Goal: Task Accomplishment & Management: Use online tool/utility

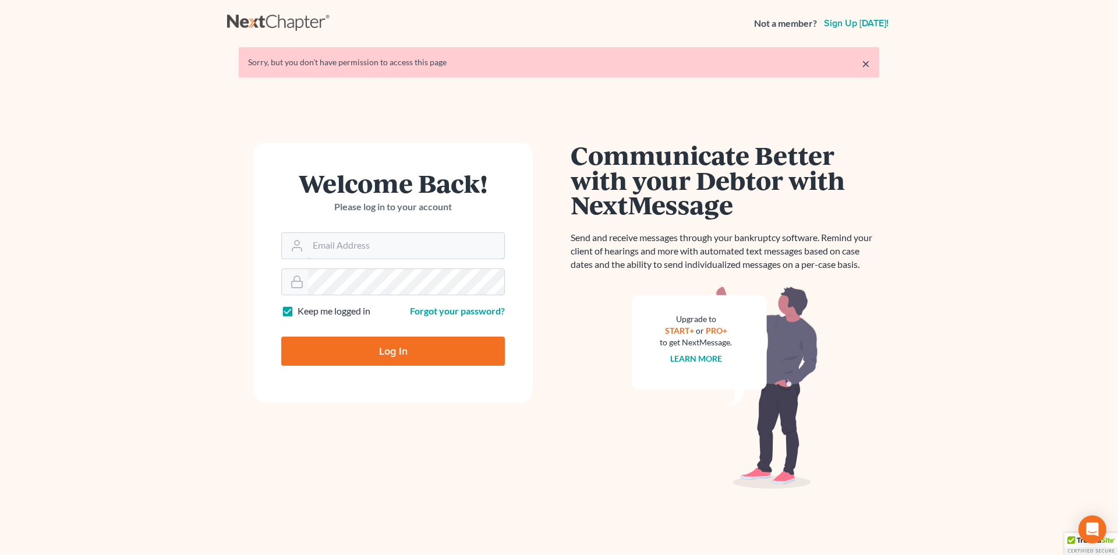
type input "[EMAIL_ADDRESS][DOMAIN_NAME]"
click at [380, 354] on input "Log In" at bounding box center [393, 351] width 224 height 29
type input "Thinking..."
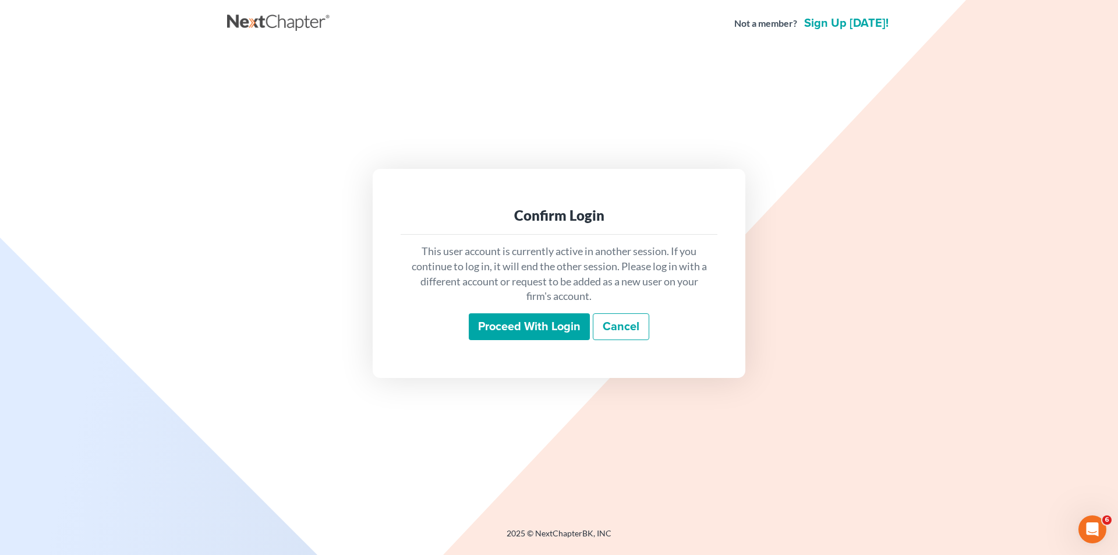
click at [547, 320] on input "Proceed with login" at bounding box center [529, 326] width 121 height 27
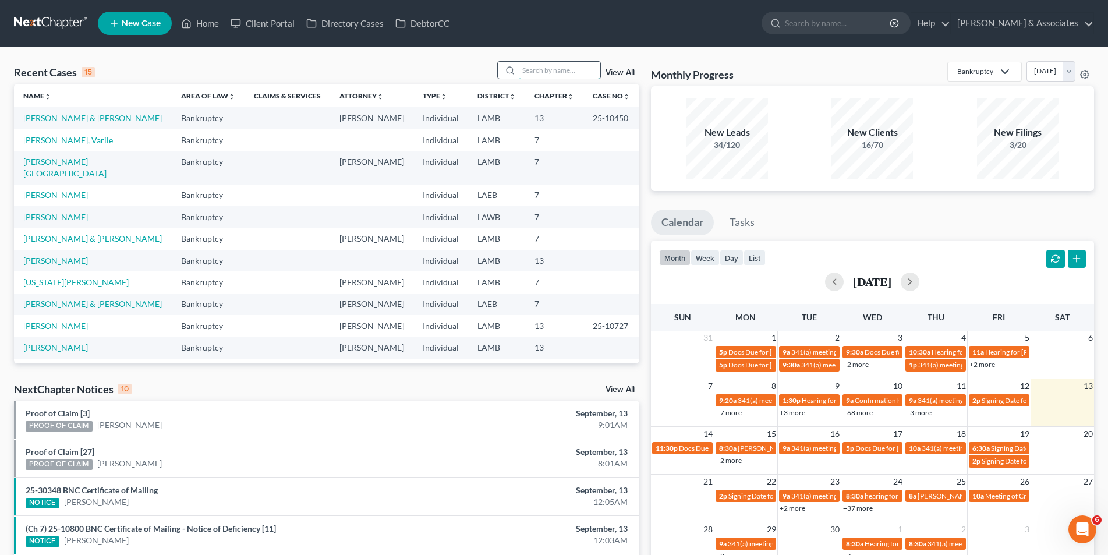
click at [568, 65] on input "search" at bounding box center [560, 70] width 82 height 17
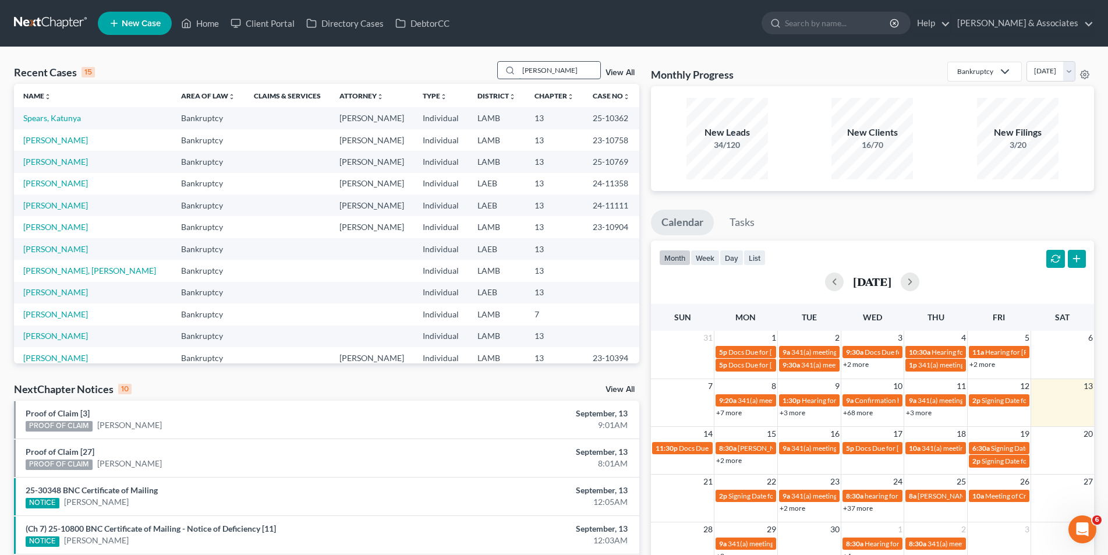
type input "[PERSON_NAME]"
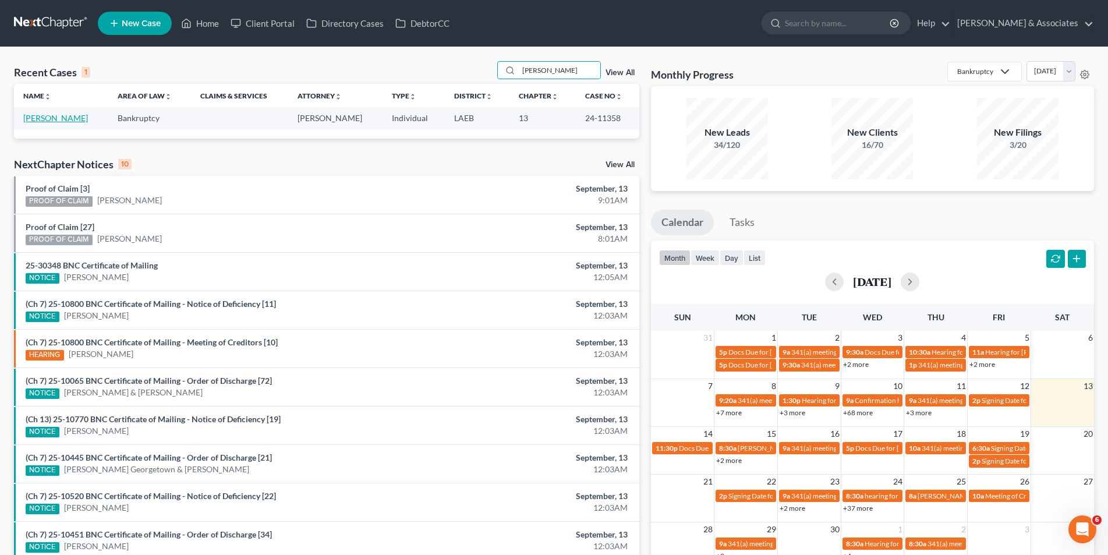
click at [63, 119] on link "Spiess, James" at bounding box center [55, 118] width 65 height 10
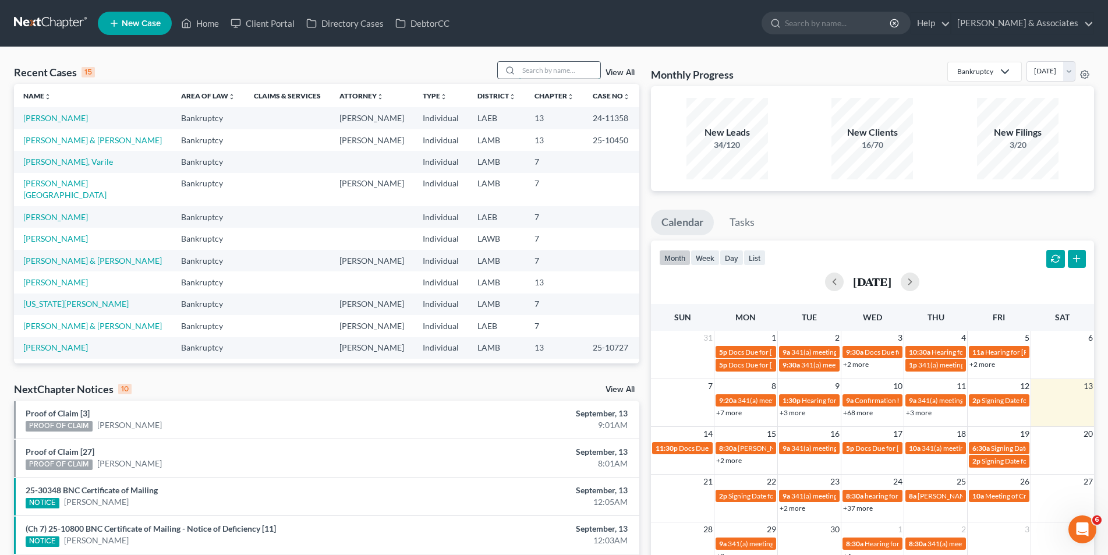
click at [549, 71] on input "search" at bounding box center [560, 70] width 82 height 17
type input "blanchard"
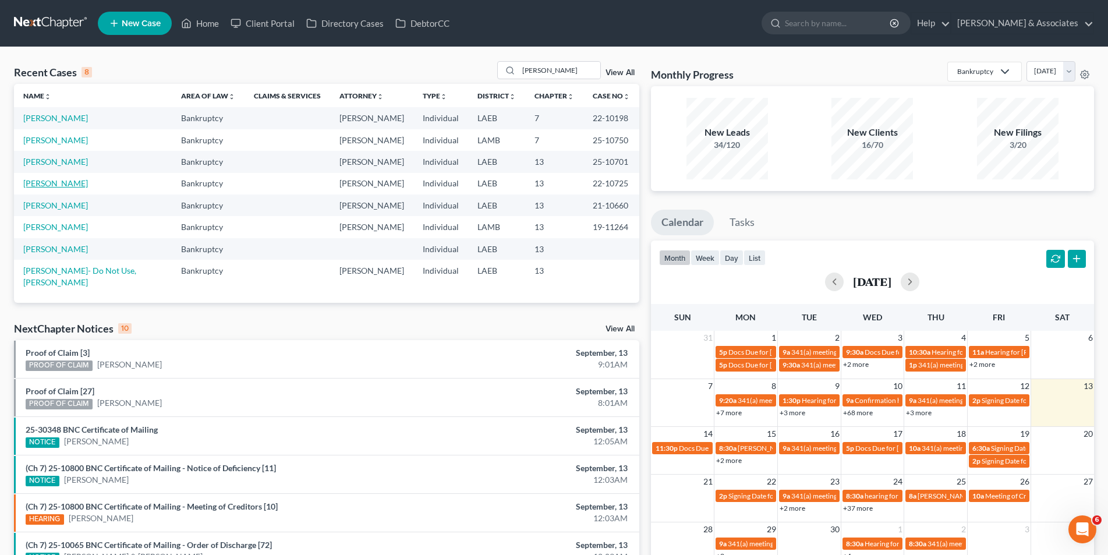
click at [43, 185] on link "Blanchard, Kenneth" at bounding box center [55, 183] width 65 height 10
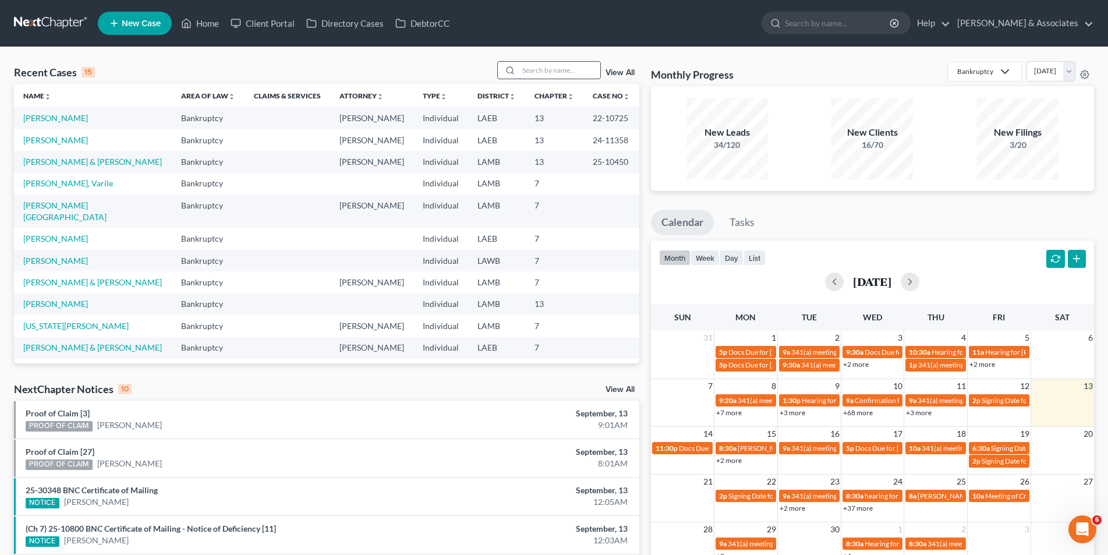
click at [542, 77] on input "search" at bounding box center [560, 70] width 82 height 17
type input "blanchard"
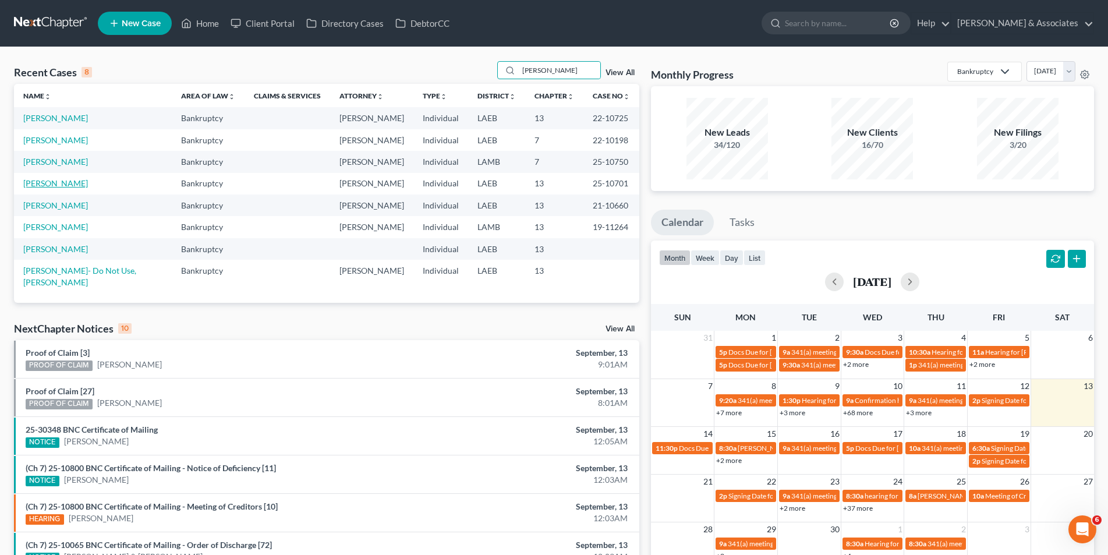
click at [72, 188] on link "Blanchard, Kenneth" at bounding box center [55, 183] width 65 height 10
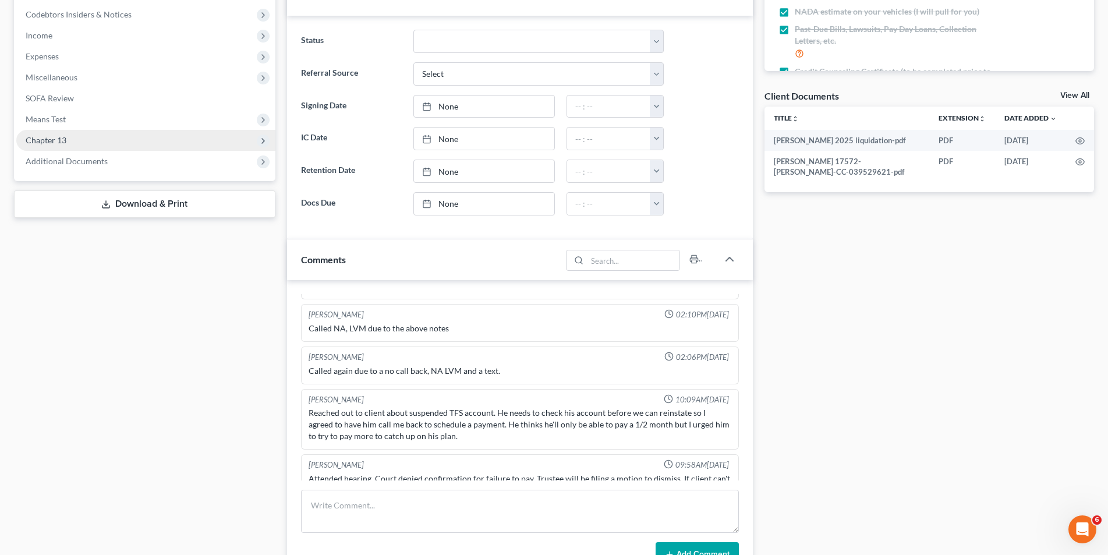
scroll to position [349, 0]
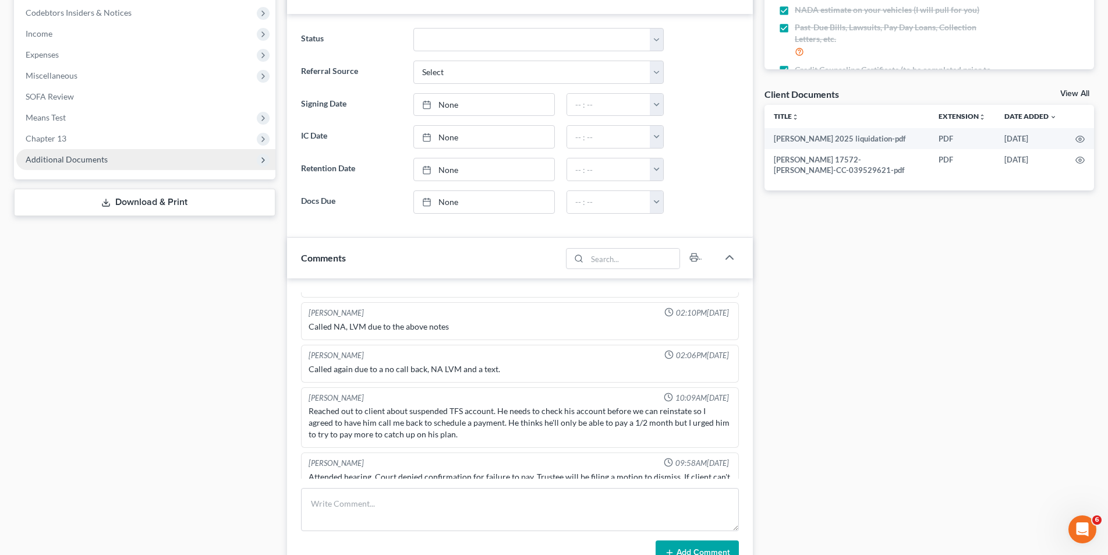
click at [141, 161] on span "Additional Documents" at bounding box center [145, 159] width 259 height 21
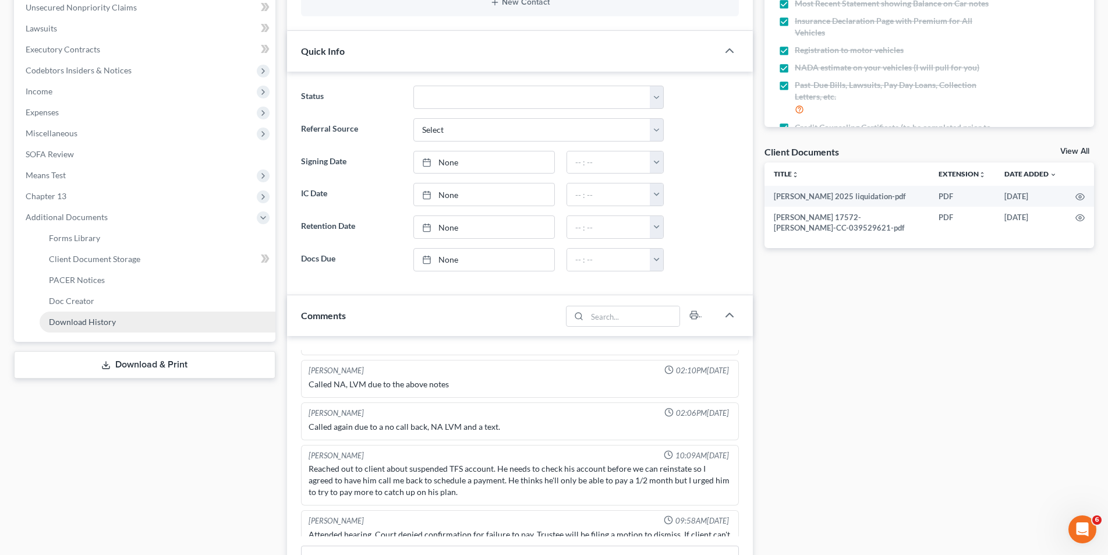
scroll to position [291, 0]
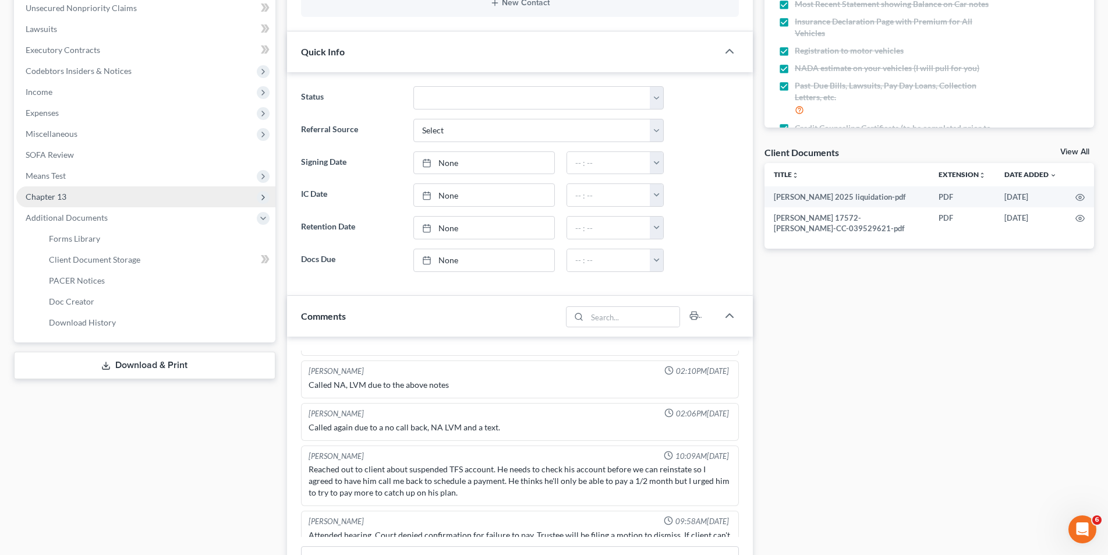
click at [119, 202] on span "Chapter 13" at bounding box center [145, 196] width 259 height 21
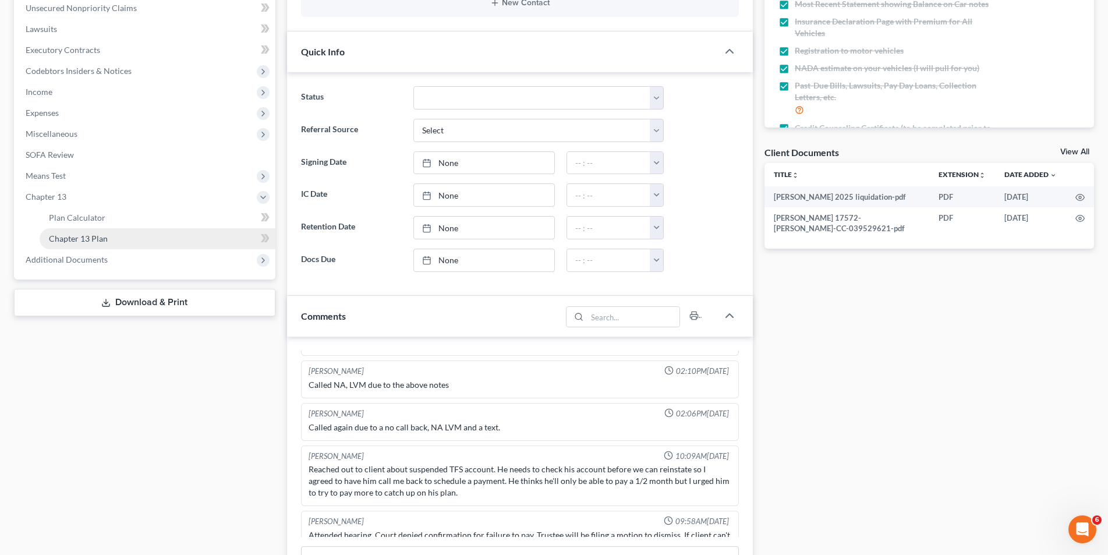
click at [109, 232] on link "Chapter 13 Plan" at bounding box center [158, 238] width 236 height 21
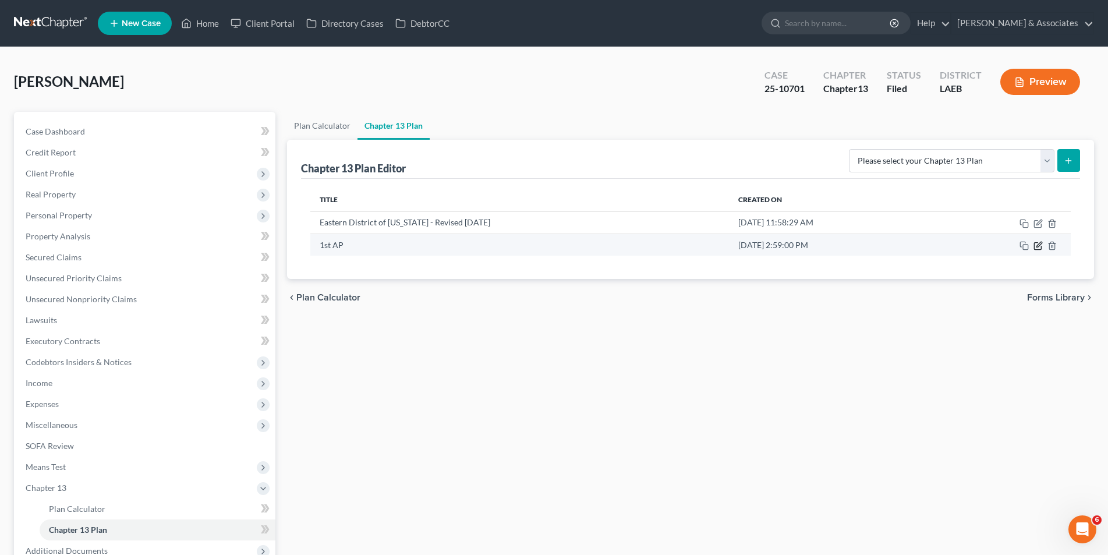
click at [1040, 246] on icon "button" at bounding box center [1039, 244] width 5 height 5
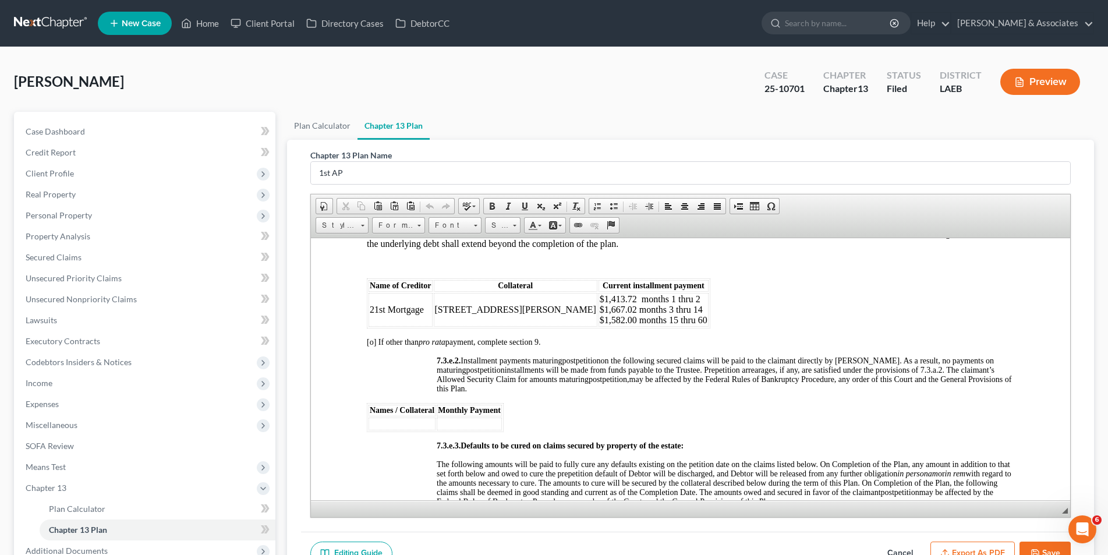
scroll to position [3203, 0]
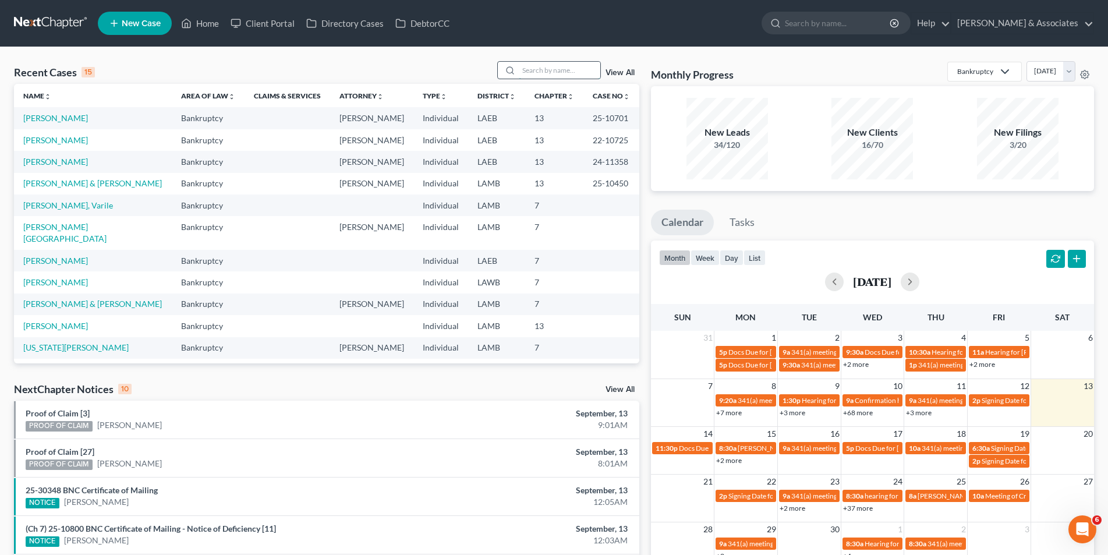
click at [525, 74] on input "search" at bounding box center [560, 70] width 82 height 17
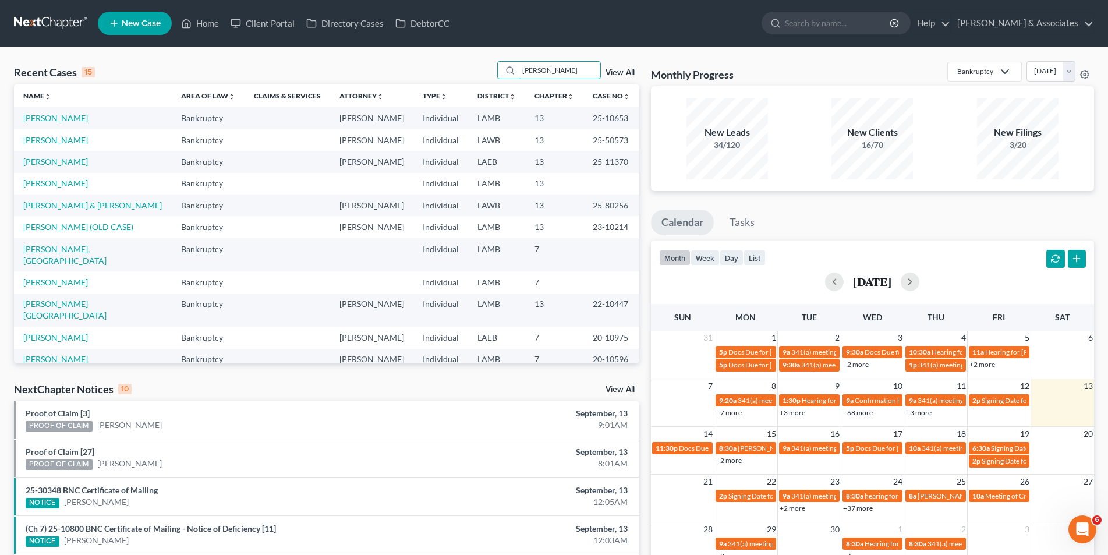
type input "davis"
click at [59, 163] on link "Davis, Tammy" at bounding box center [55, 162] width 65 height 10
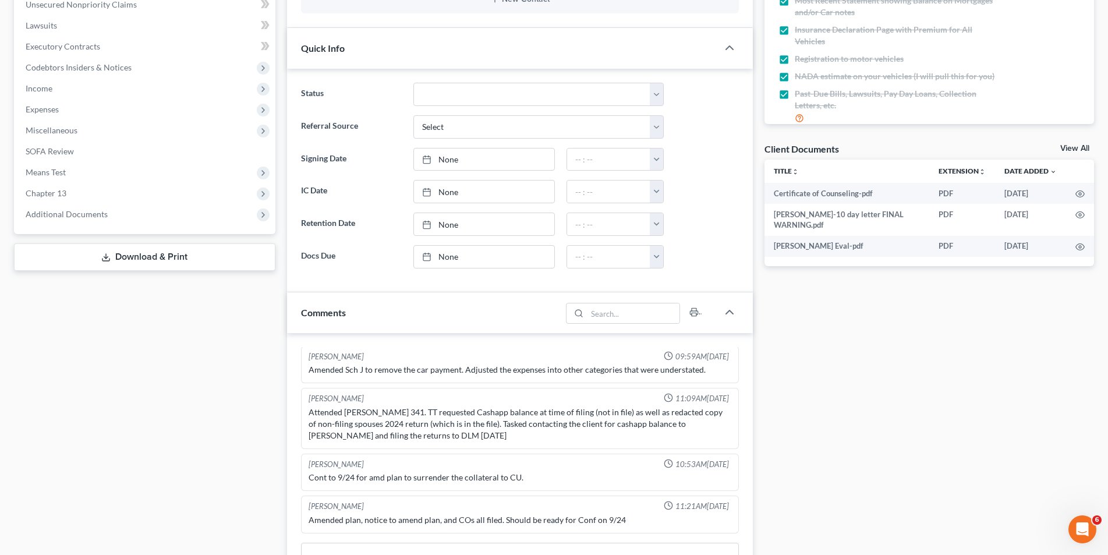
scroll to position [291, 0]
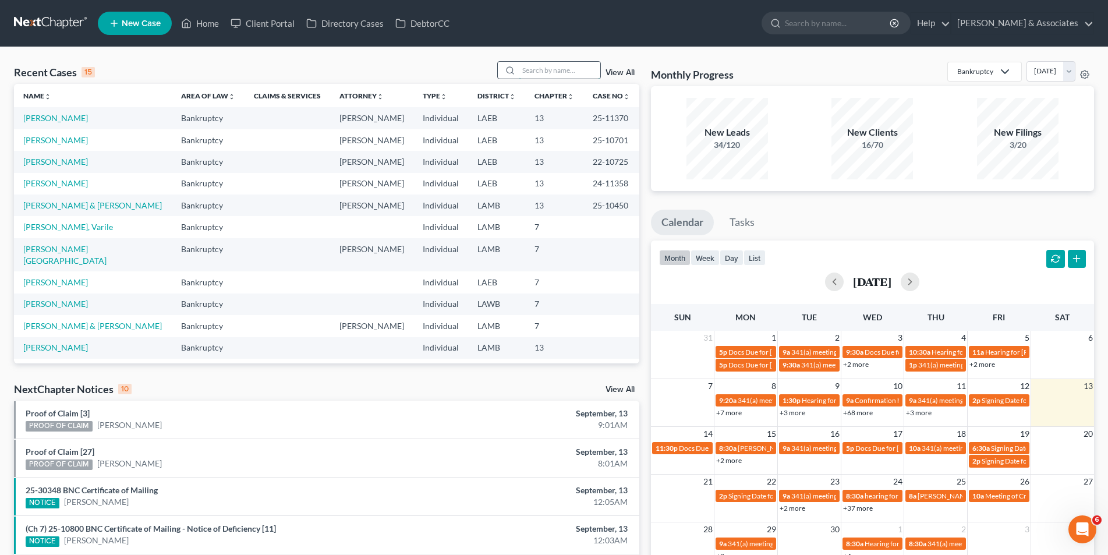
click at [547, 70] on input "search" at bounding box center [560, 70] width 82 height 17
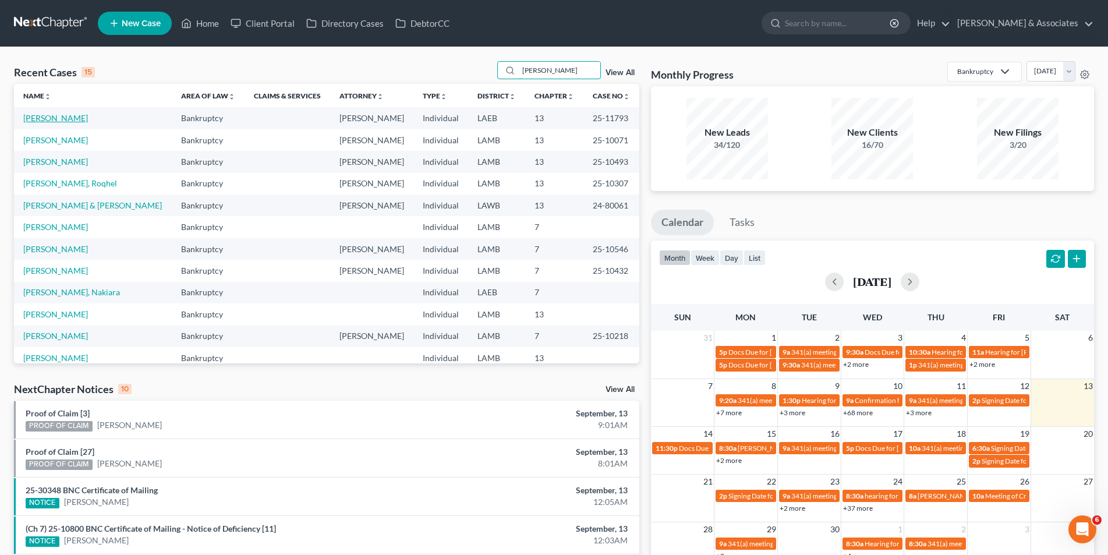
type input "johnson"
click at [82, 117] on link "Johnson, Tremaine" at bounding box center [55, 118] width 65 height 10
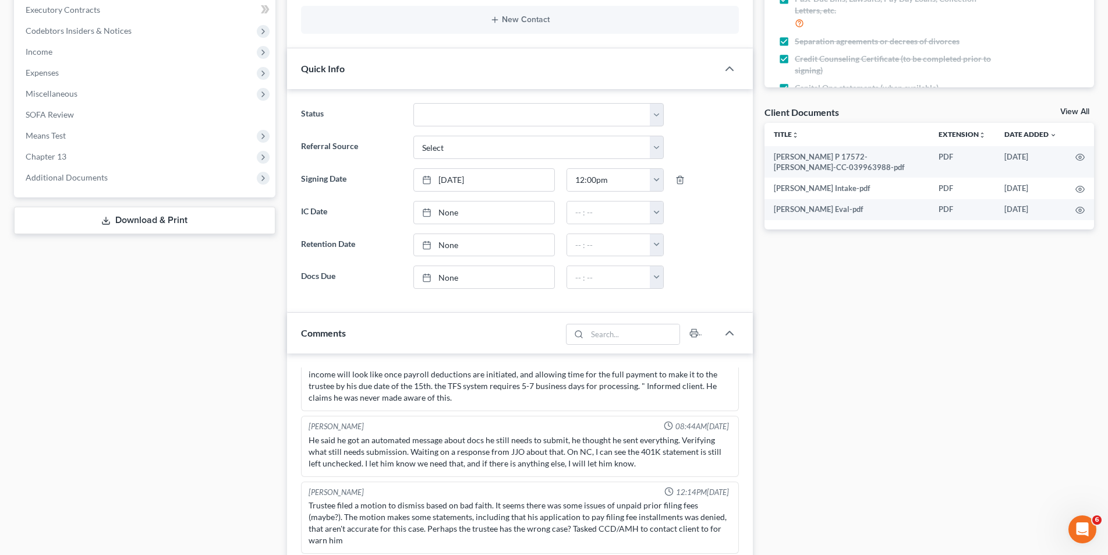
scroll to position [291, 0]
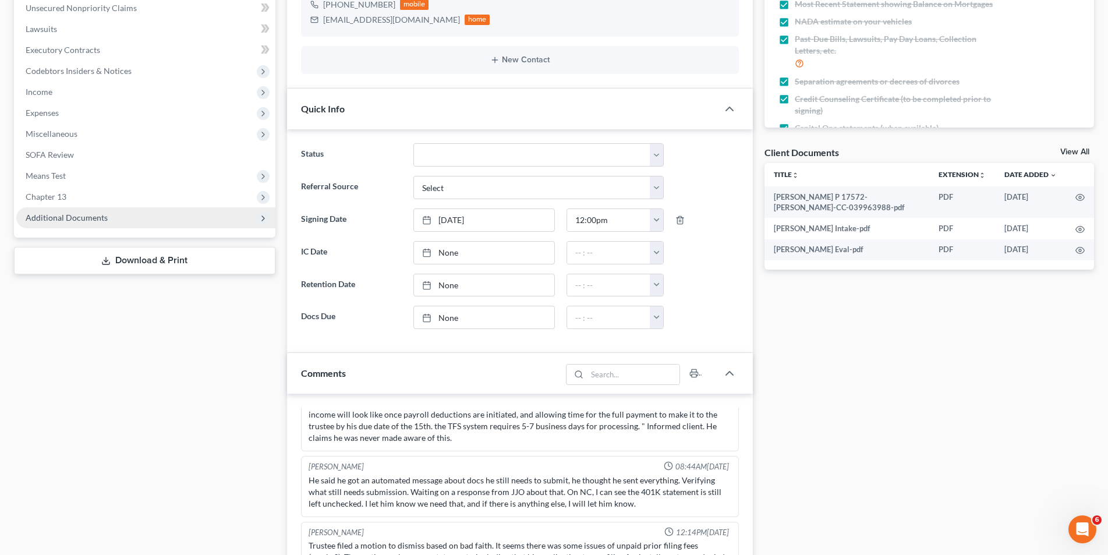
click at [52, 220] on span "Additional Documents" at bounding box center [67, 218] width 82 height 10
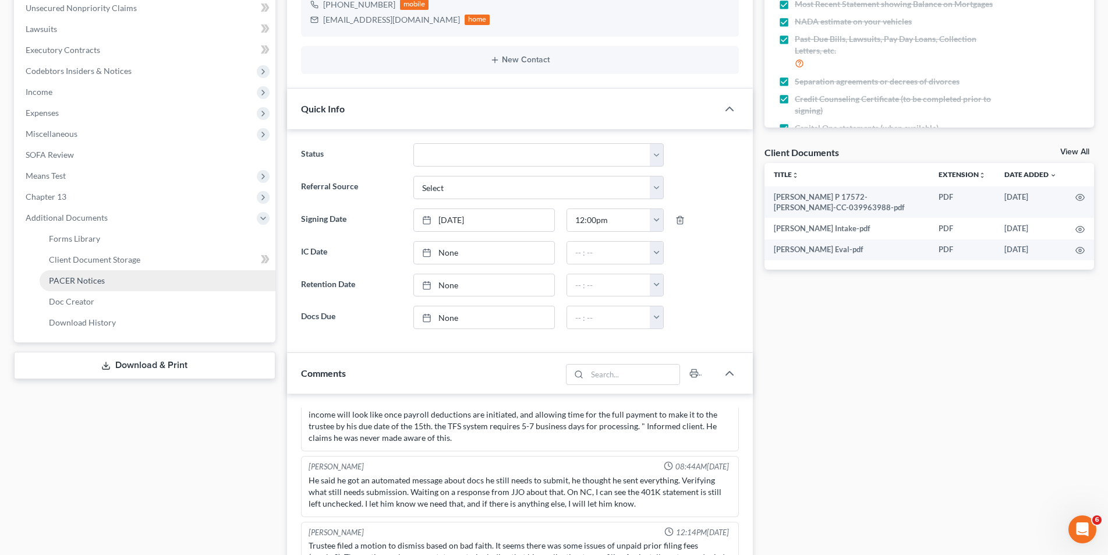
click at [83, 285] on span "PACER Notices" at bounding box center [77, 280] width 56 height 10
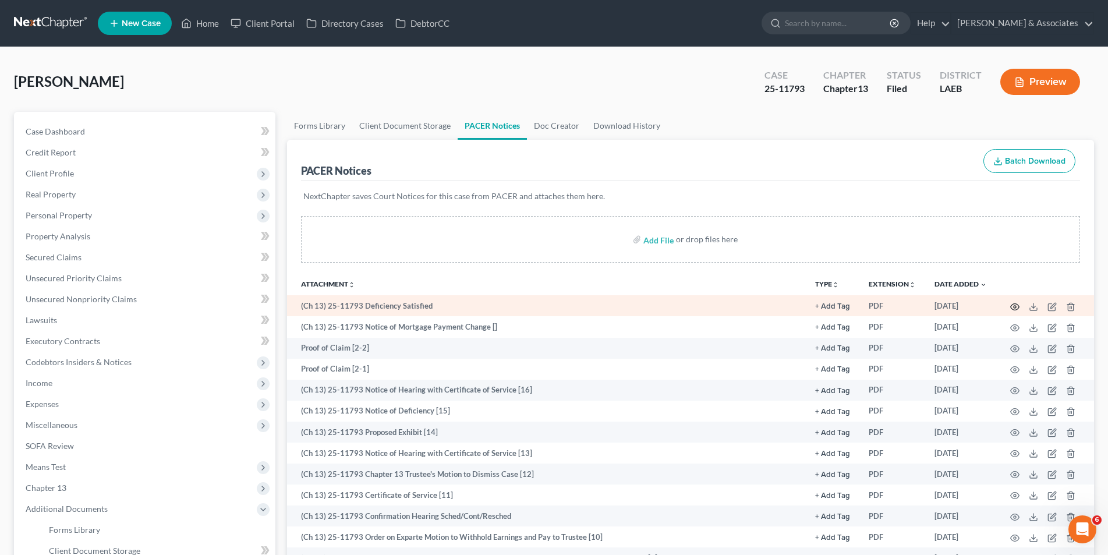
click at [1017, 306] on icon "button" at bounding box center [1015, 306] width 9 height 9
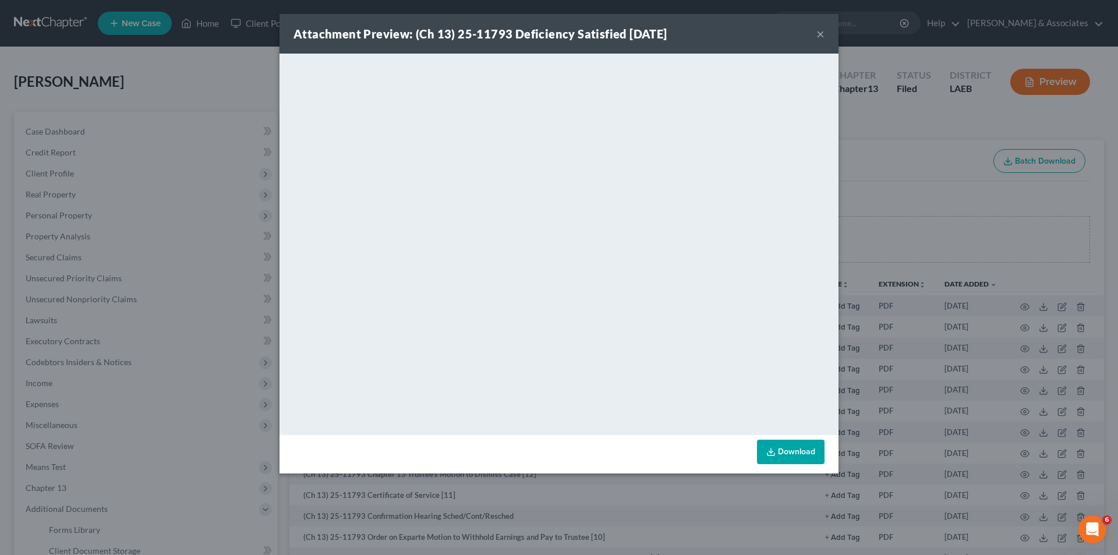
click at [822, 35] on button "×" at bounding box center [821, 34] width 8 height 14
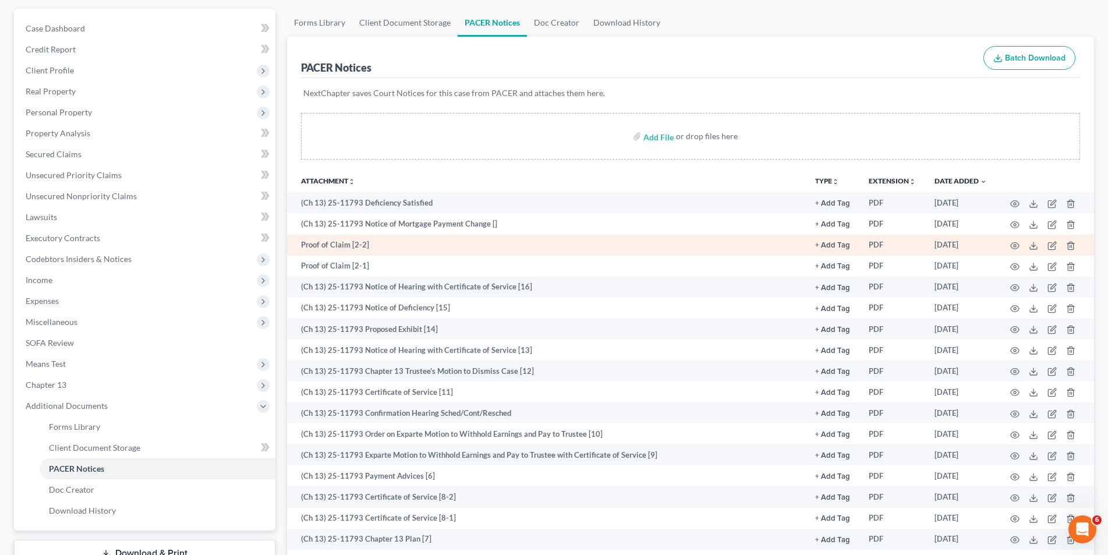
scroll to position [116, 0]
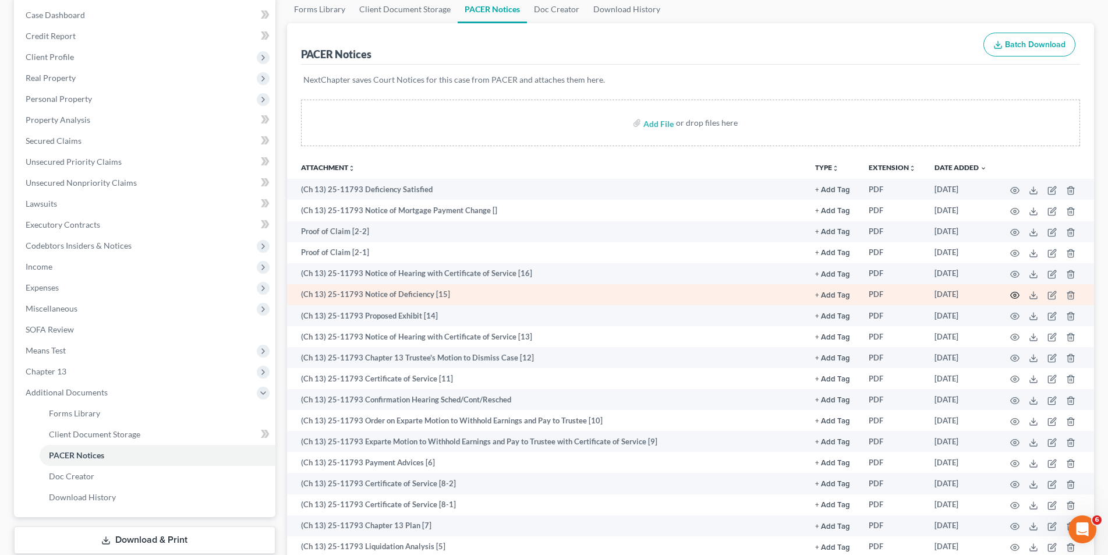
click at [1011, 296] on icon "button" at bounding box center [1015, 295] width 9 height 9
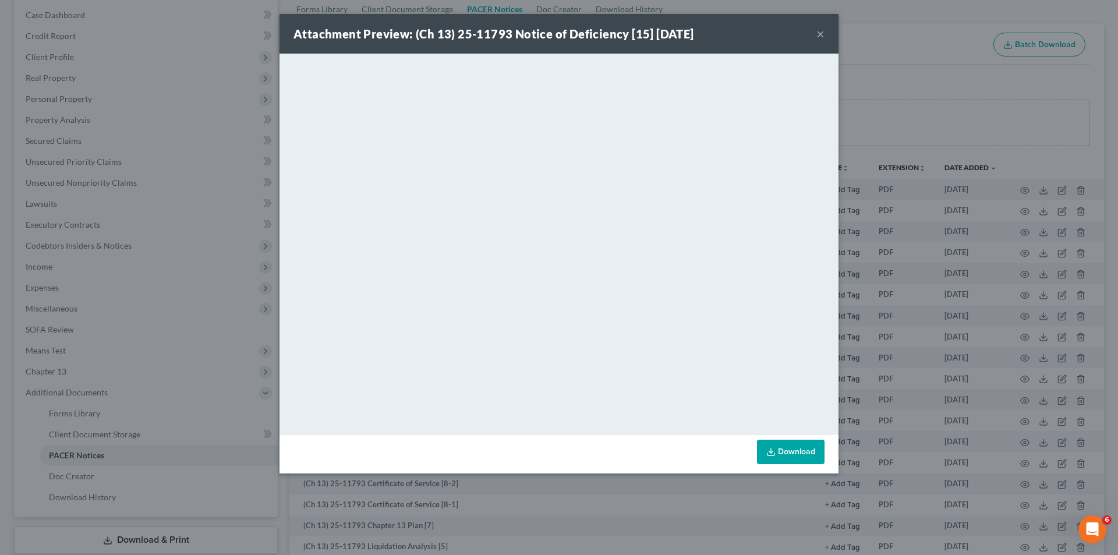
click at [818, 31] on button "×" at bounding box center [821, 34] width 8 height 14
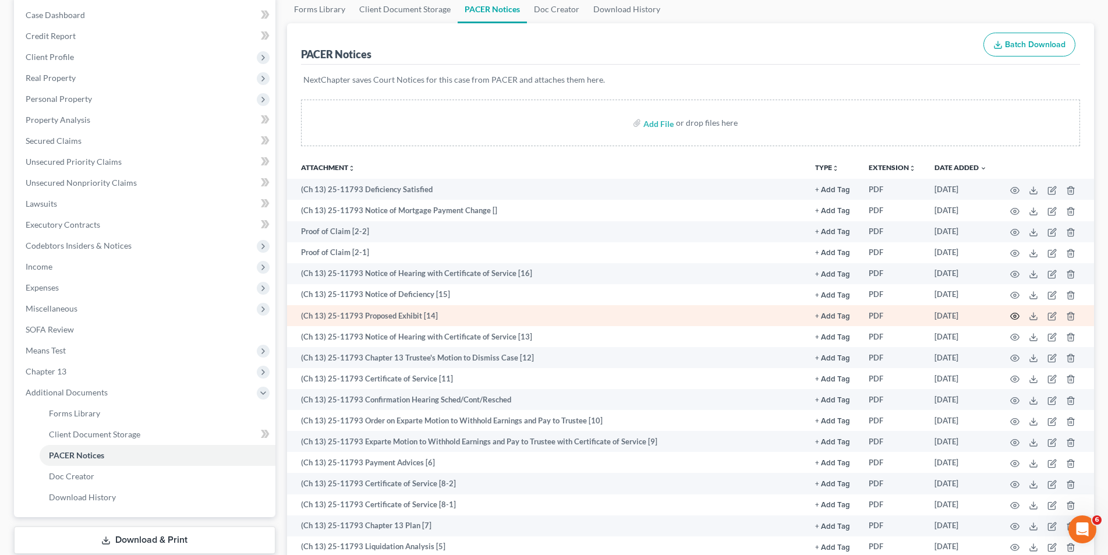
click at [1015, 316] on icon "button" at bounding box center [1015, 316] width 9 height 9
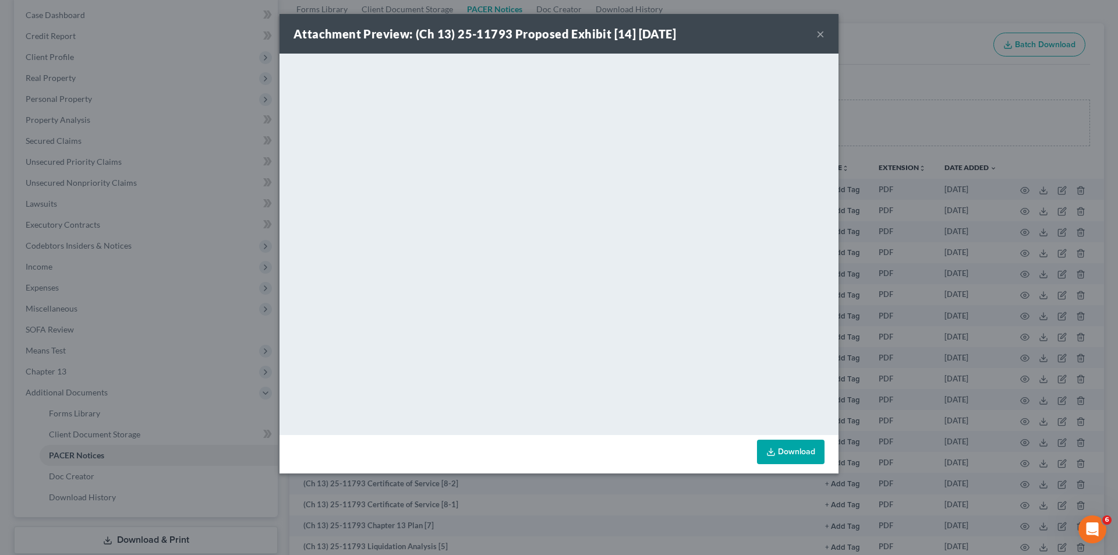
click at [821, 35] on button "×" at bounding box center [821, 34] width 8 height 14
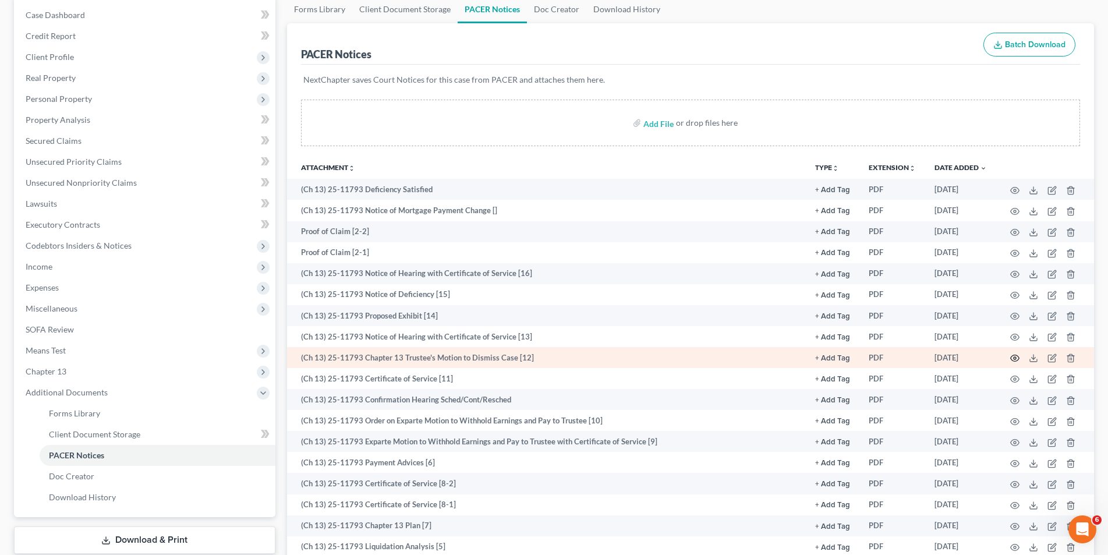
click at [1013, 358] on icon "button" at bounding box center [1015, 358] width 9 height 9
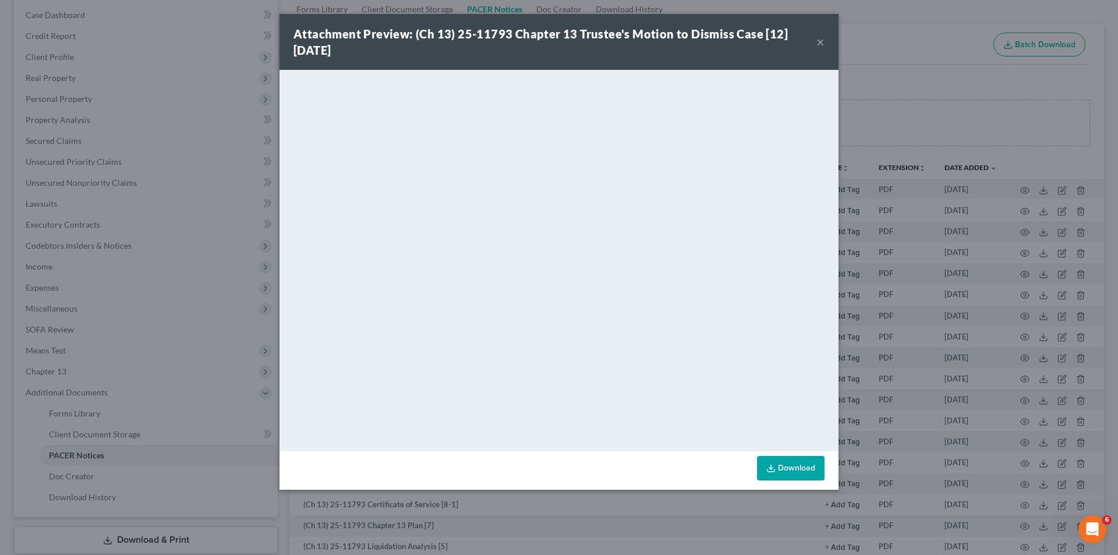
click at [819, 42] on button "×" at bounding box center [821, 42] width 8 height 14
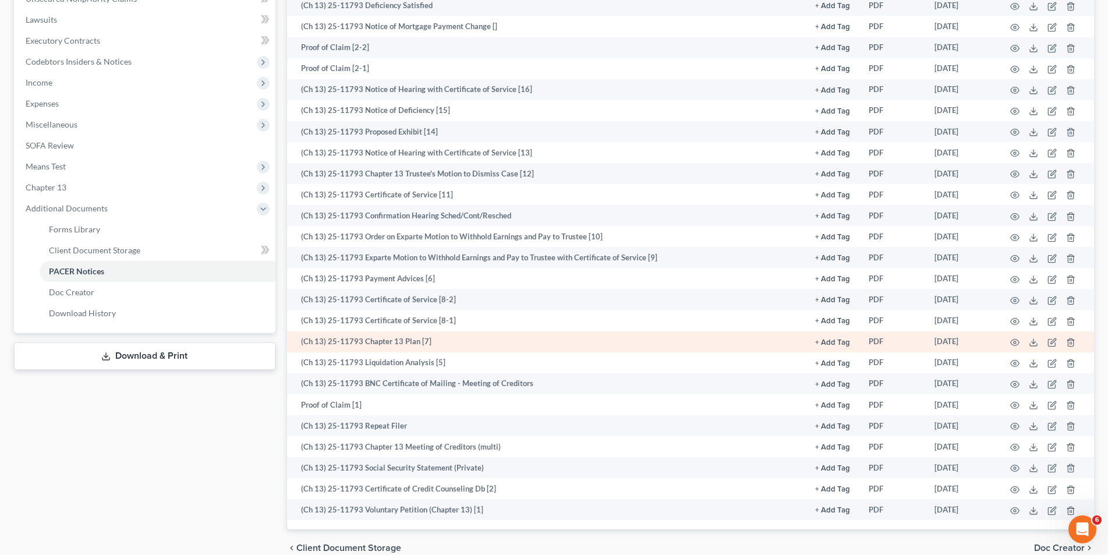
scroll to position [356, 0]
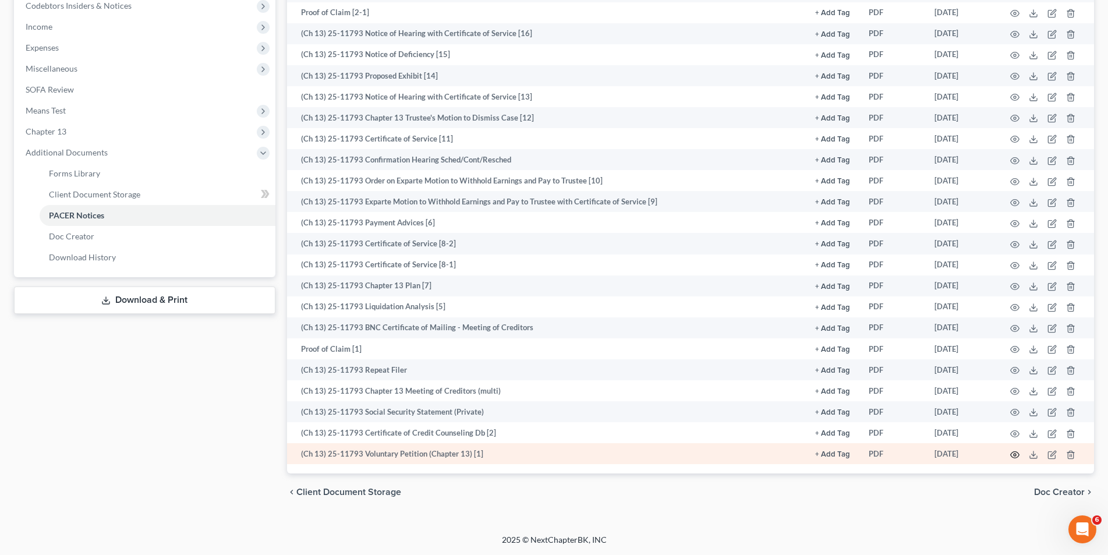
click at [1014, 454] on circle "button" at bounding box center [1015, 455] width 2 height 2
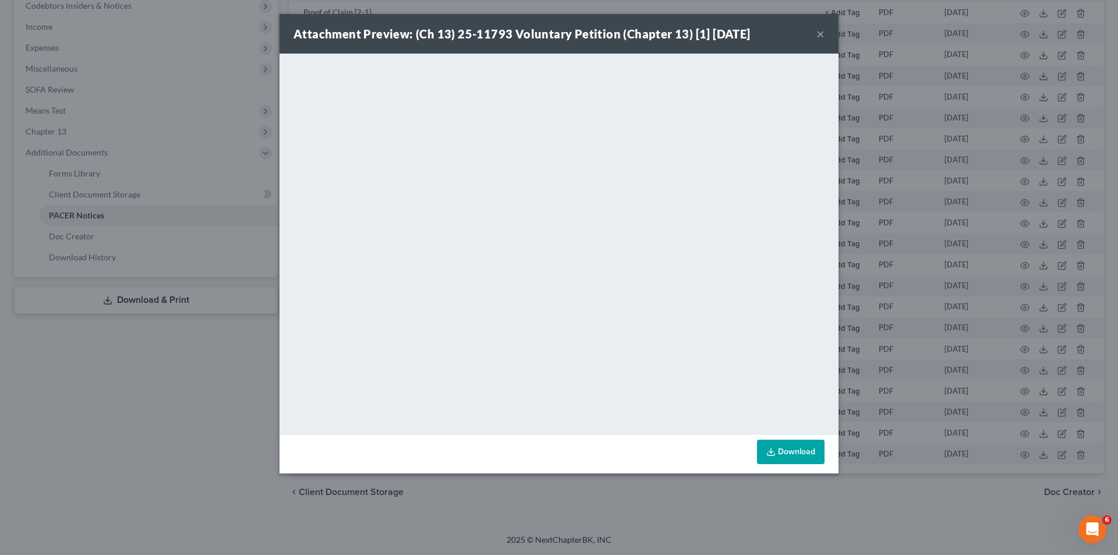
click at [819, 34] on button "×" at bounding box center [821, 34] width 8 height 14
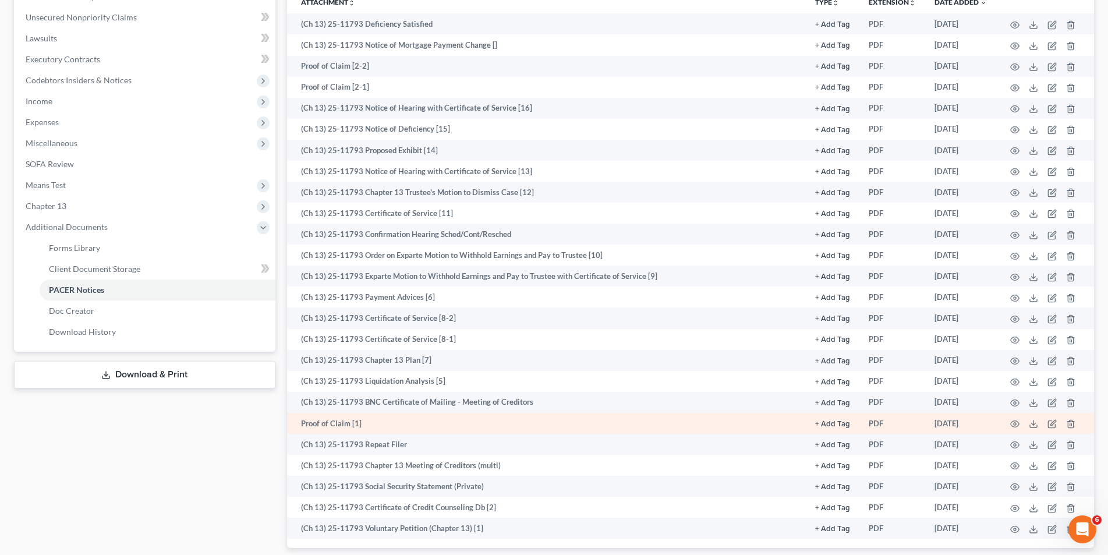
scroll to position [182, 0]
